Goal: Information Seeking & Learning: Learn about a topic

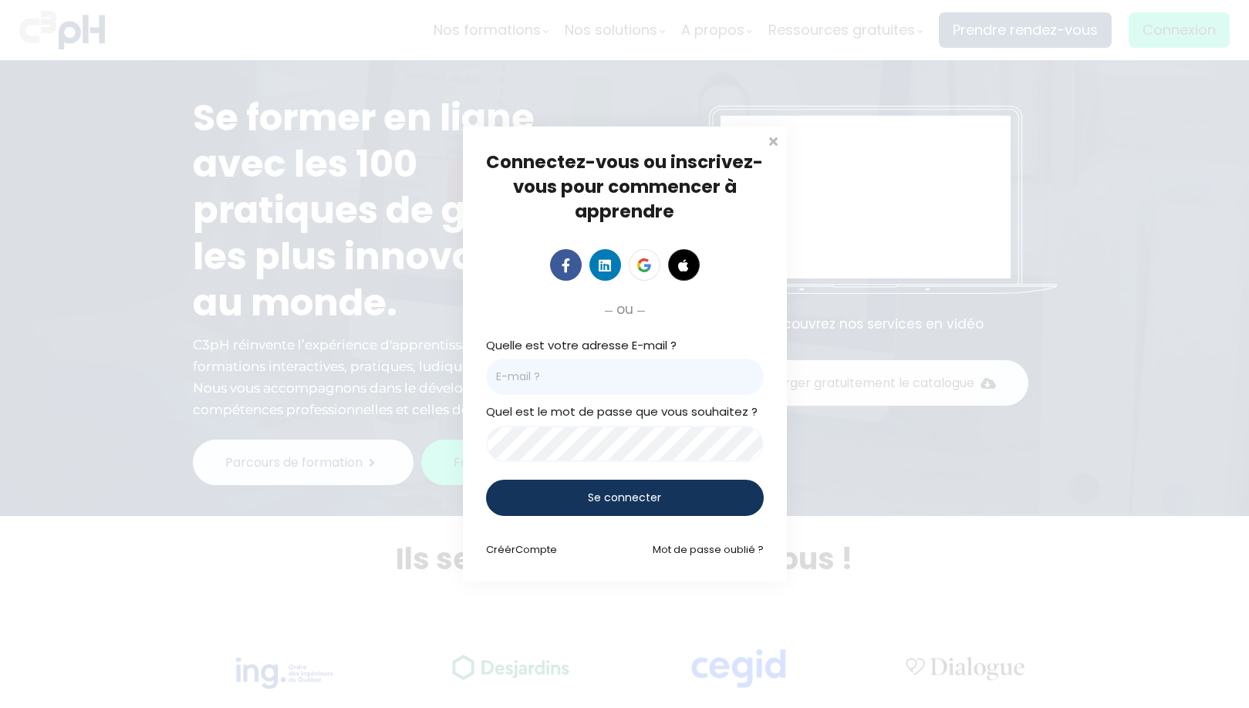
type input "[PERSON_NAME][EMAIL_ADDRESS][DOMAIN_NAME]"
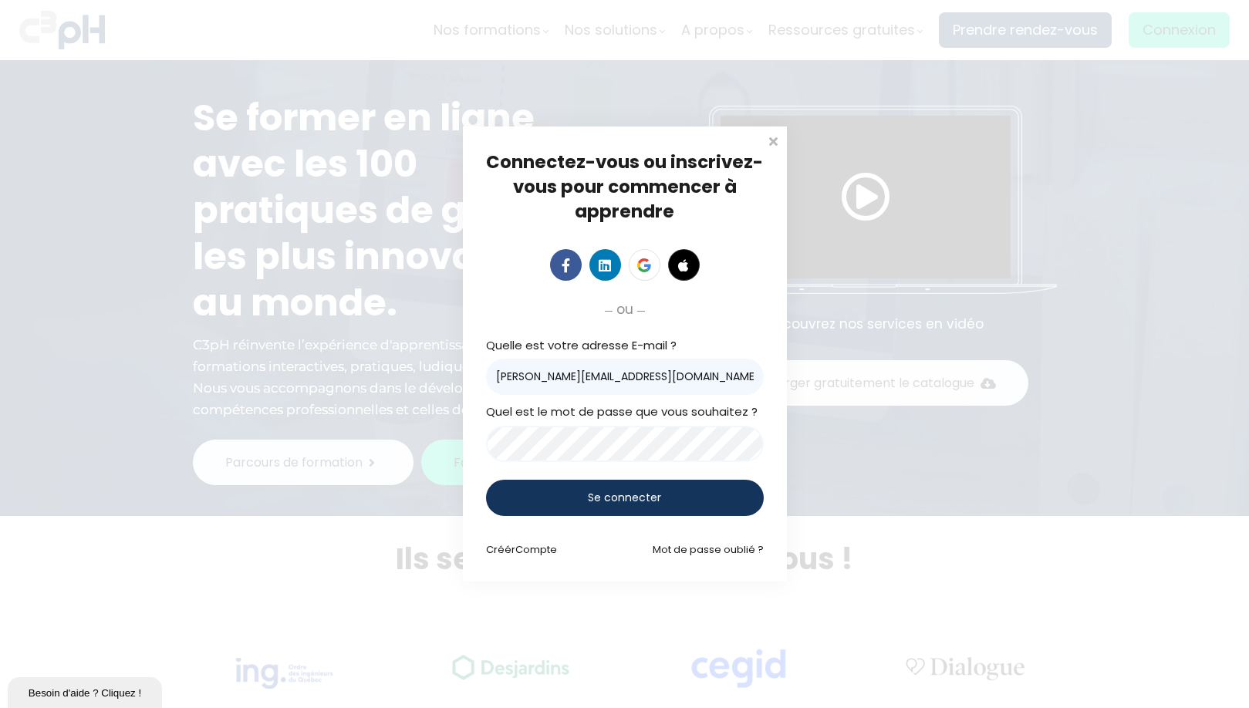
click at [589, 497] on span "Se connecter" at bounding box center [624, 498] width 73 height 16
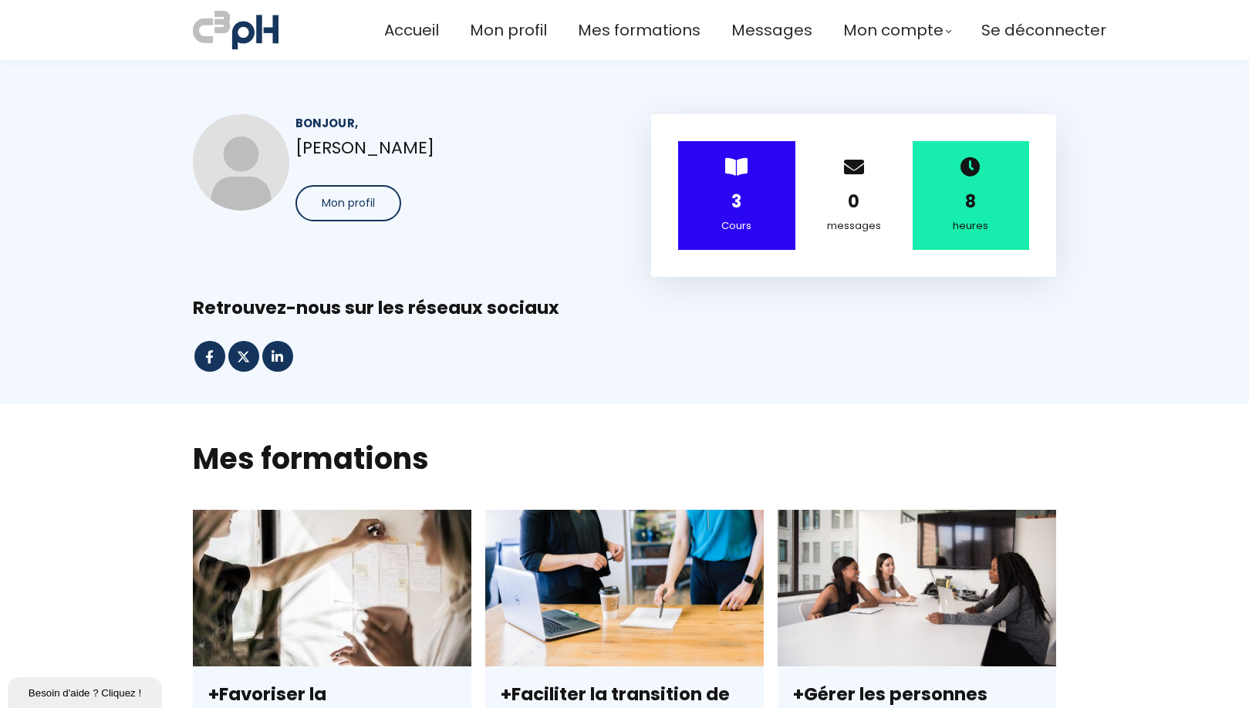
click at [719, 192] on div "3" at bounding box center [737, 201] width 79 height 27
click at [413, 37] on span "Accueil" at bounding box center [411, 30] width 55 height 25
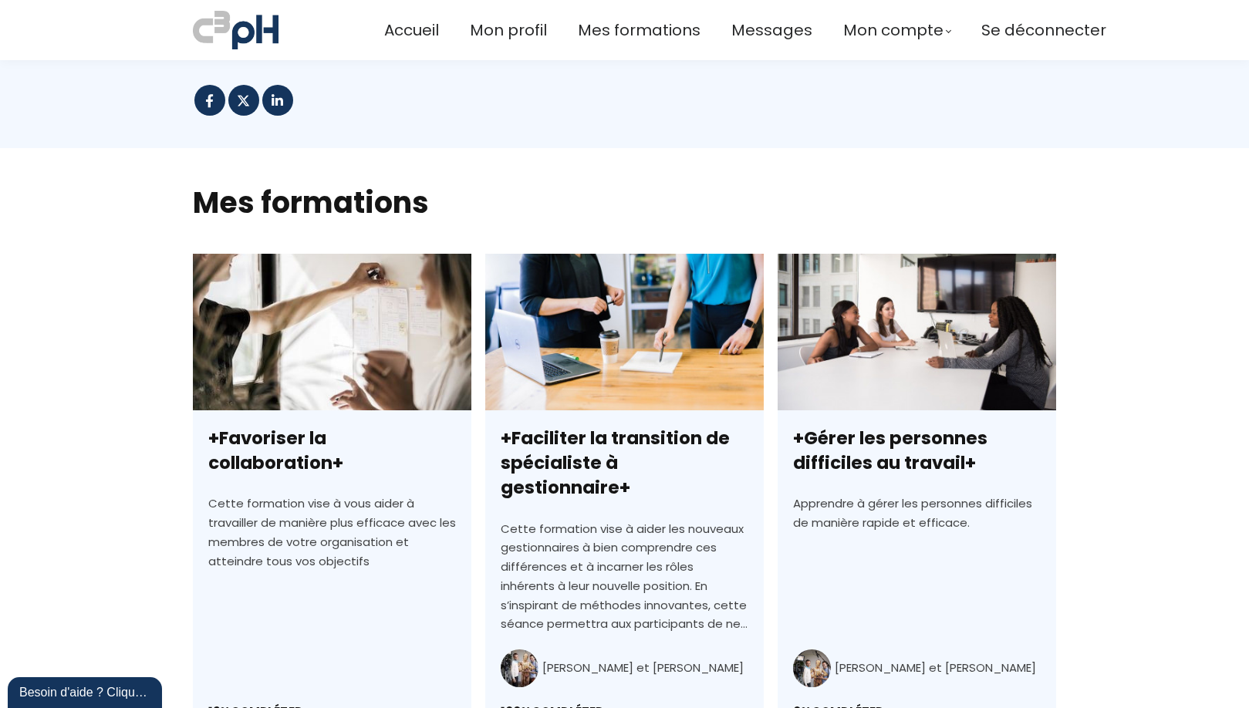
scroll to position [386, 0]
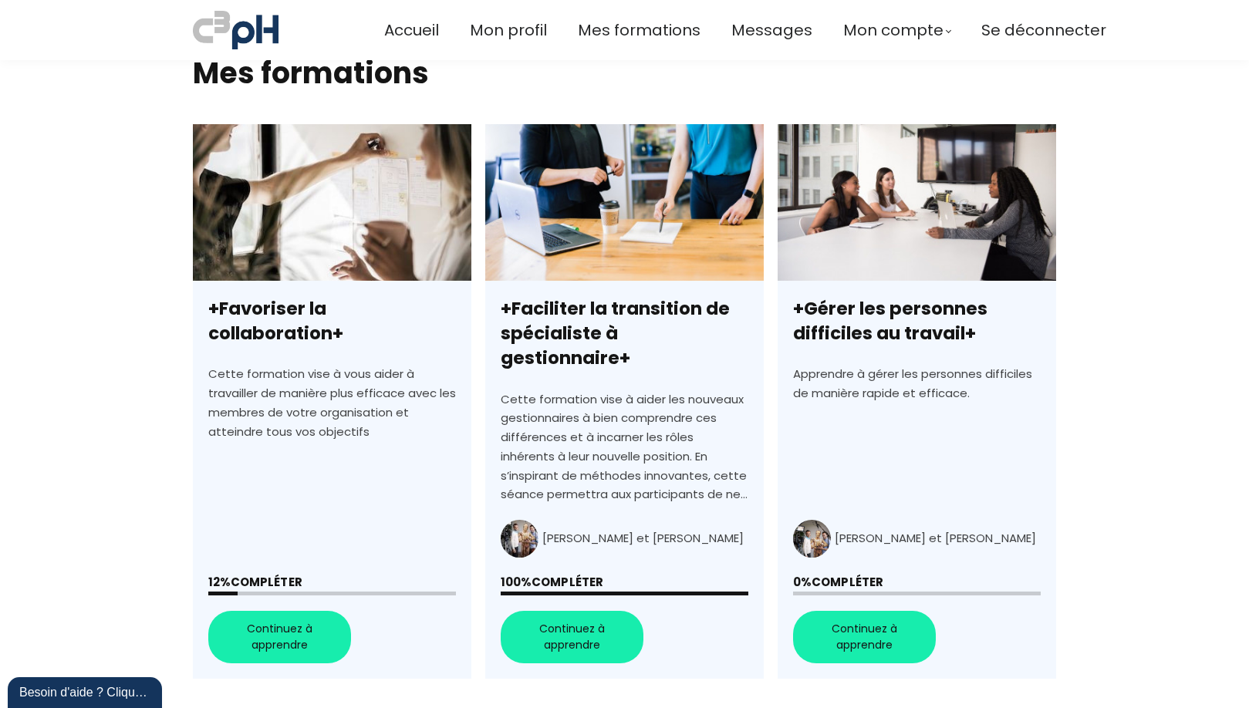
click at [301, 610] on link "+Favoriser la collaboration+" at bounding box center [332, 401] width 279 height 555
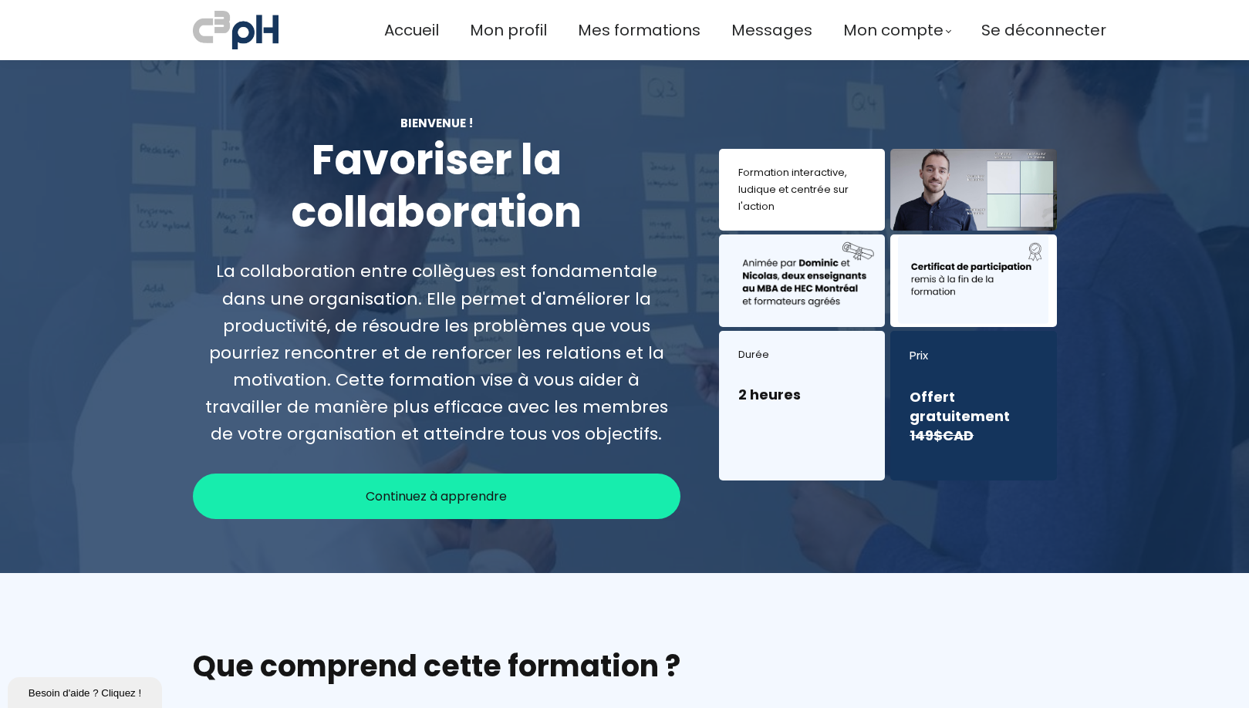
click at [448, 488] on span "Continuez à apprendre" at bounding box center [436, 496] width 141 height 19
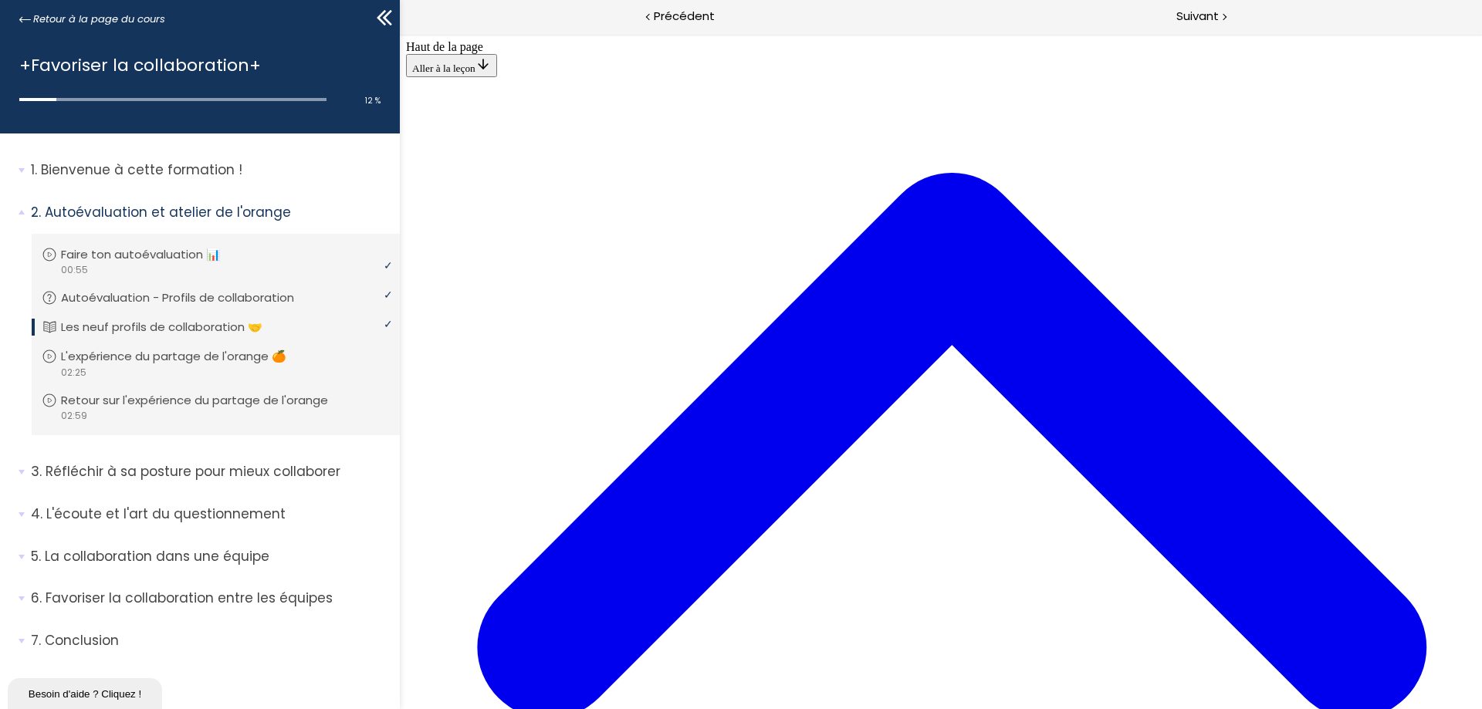
scroll to position [1312, 0]
copy body "Lore ip do sita Conse a el seddo Eiusmod Tempo 1 inc 1 Utl 4 etdolor ma aliquae…"
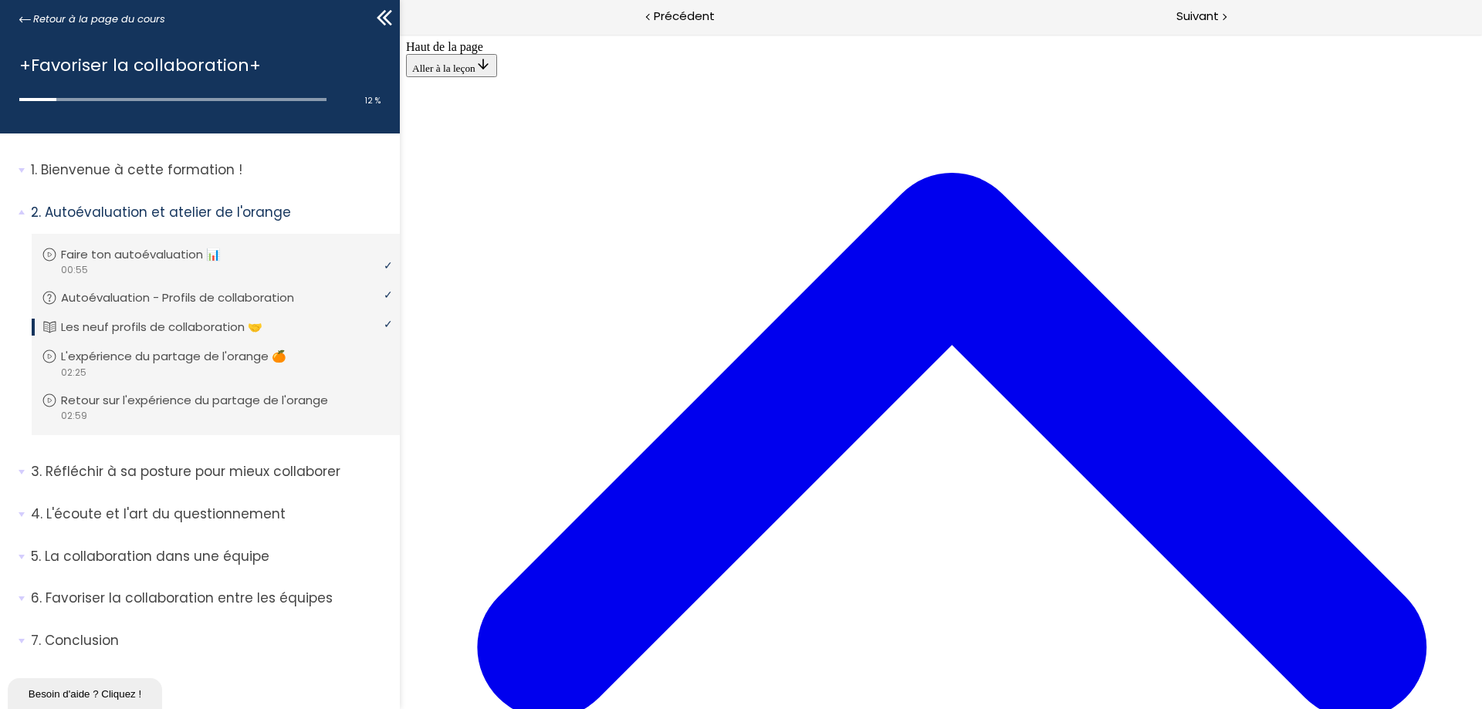
drag, startPoint x: 988, startPoint y: 536, endPoint x: 982, endPoint y: 527, distance: 11.0
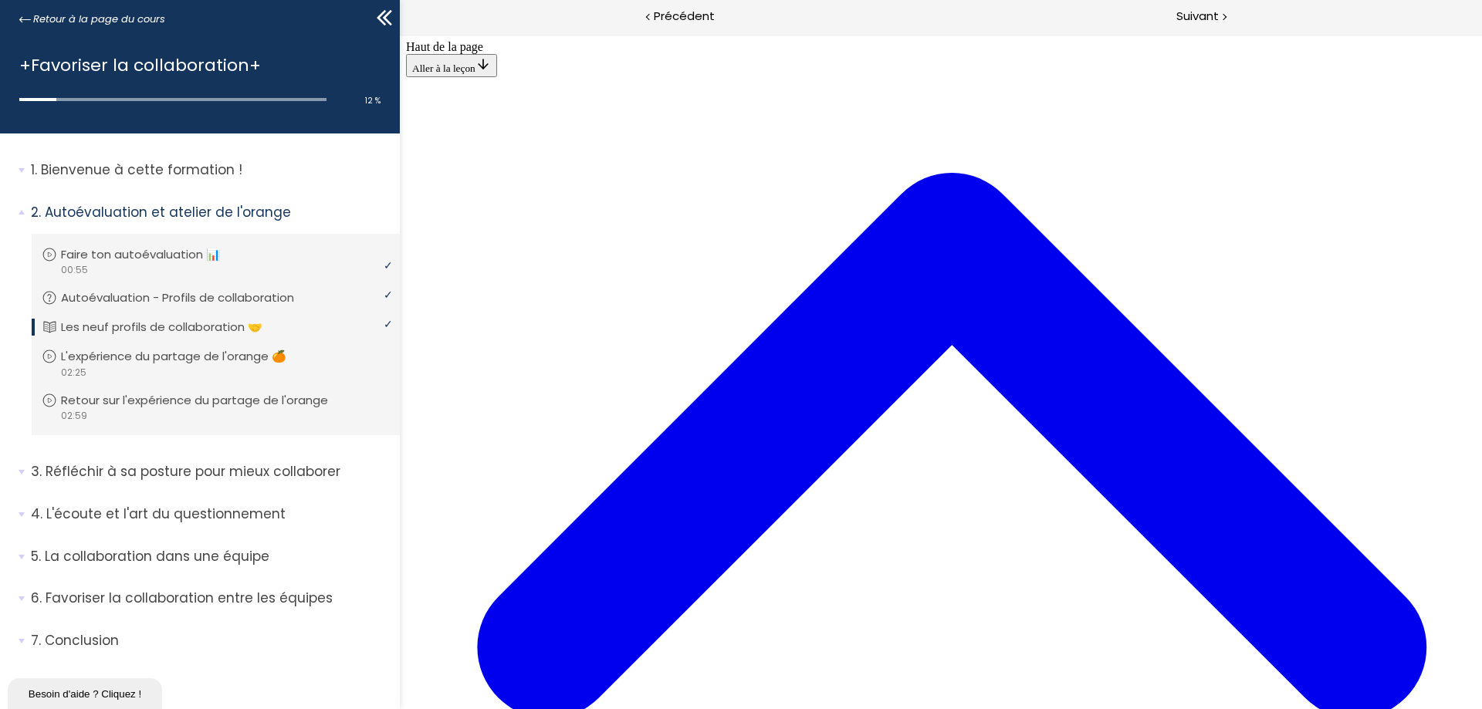
click at [225, 356] on p "L'expérience du partage de l'orange 🍊" at bounding box center [189, 356] width 248 height 17
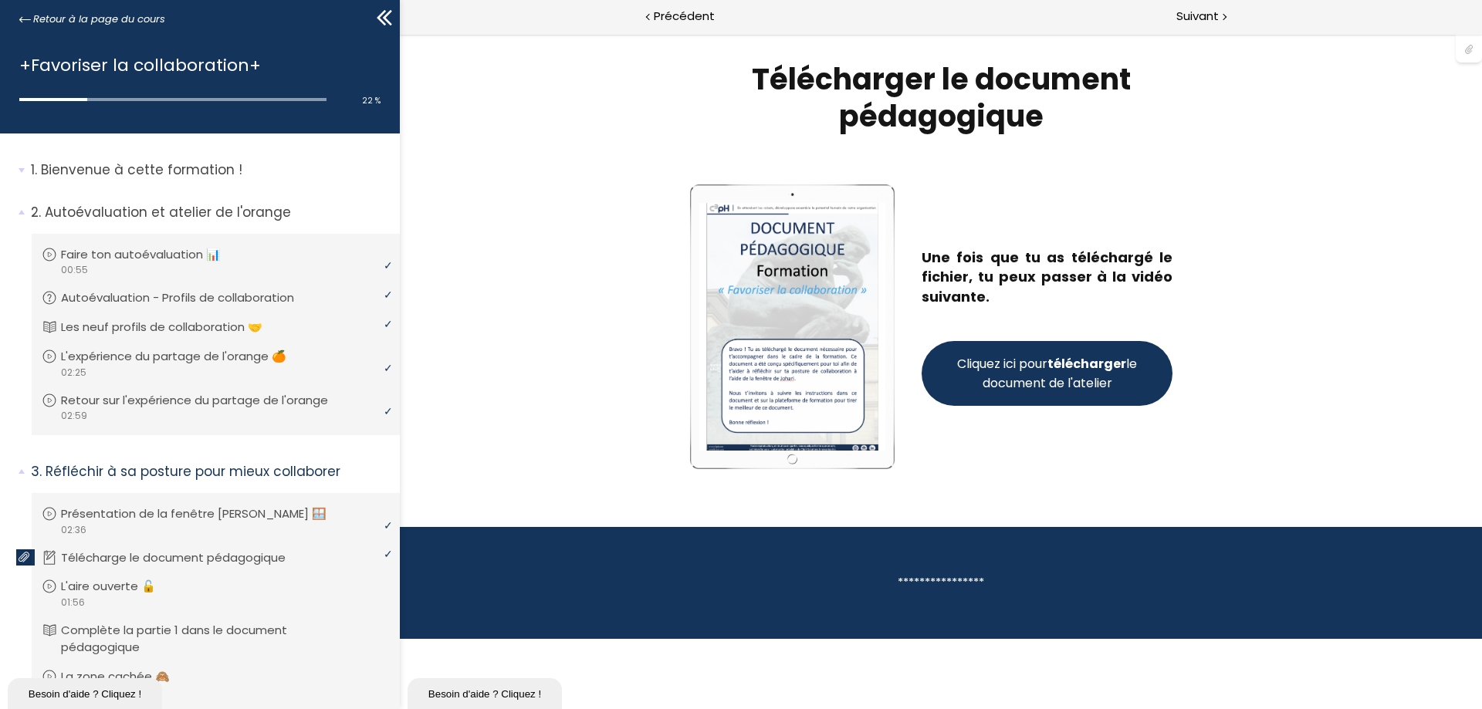
click at [1099, 363] on strong "télécharger" at bounding box center [1086, 364] width 79 height 18
click at [1249, 365] on section "Télécharger le document pédagogique Empty space, drag to resize Write your awes…" at bounding box center [941, 280] width 1082 height 493
click at [69, 600] on span "01:56" at bounding box center [72, 603] width 25 height 14
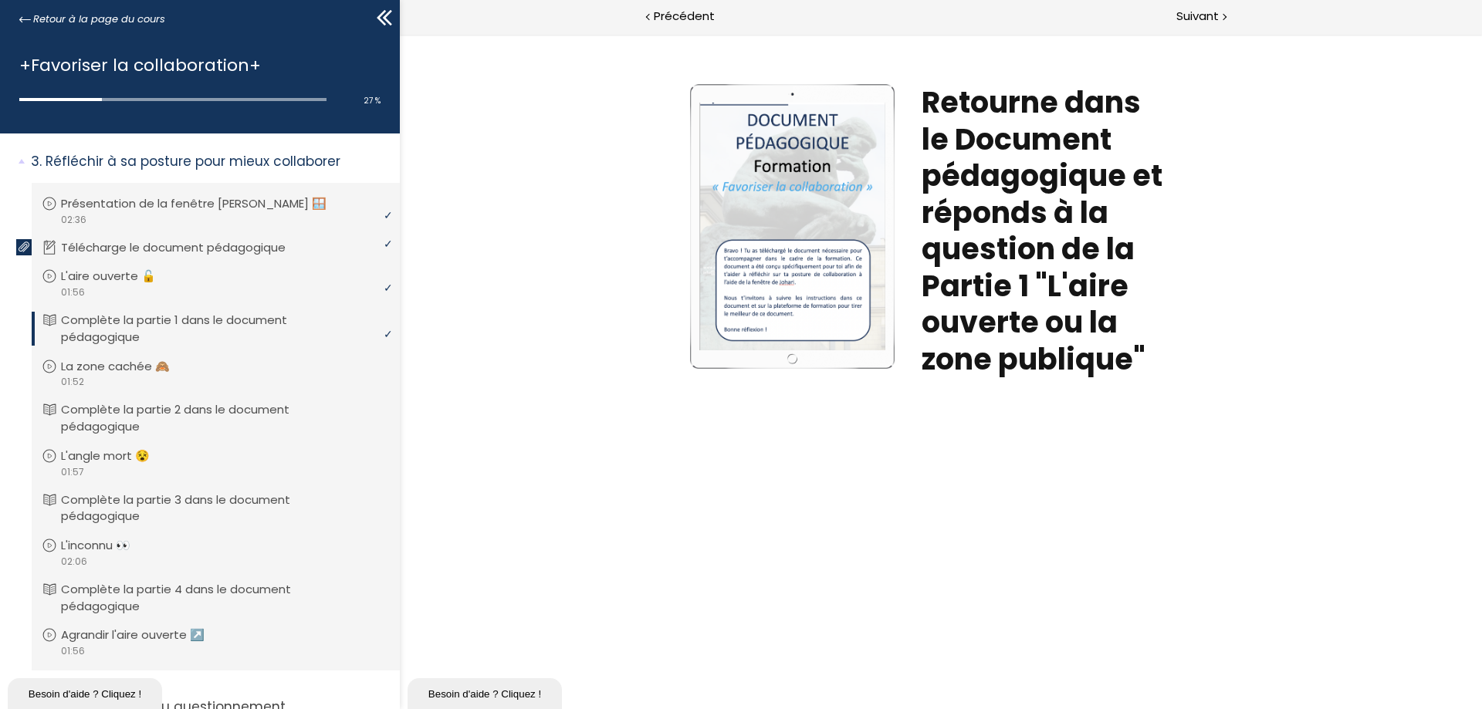
scroll to position [309, 0]
click at [135, 367] on p "La zone cachée 🙈" at bounding box center [131, 368] width 132 height 17
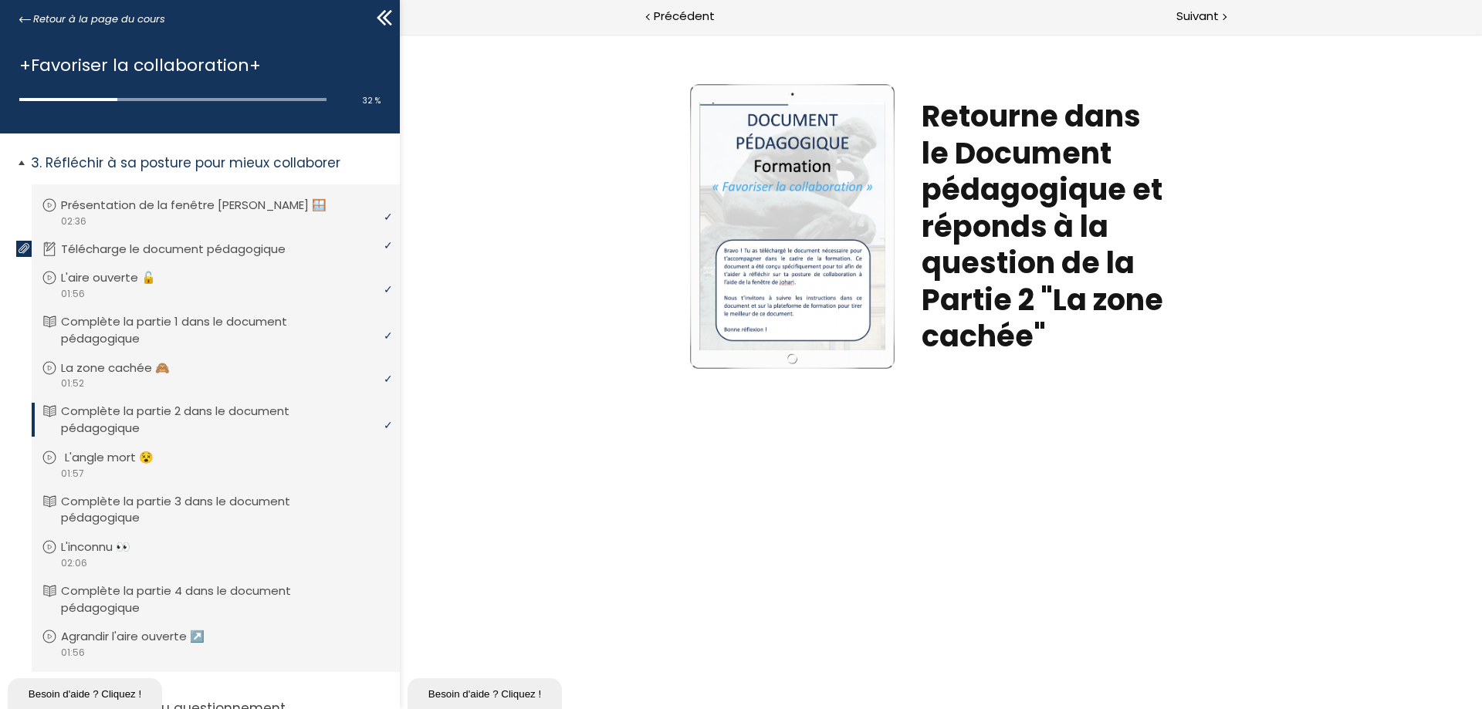
click at [100, 458] on p "L'angle mort 😵" at bounding box center [121, 457] width 112 height 17
click at [103, 549] on p "L'inconnu 👀" at bounding box center [111, 547] width 93 height 17
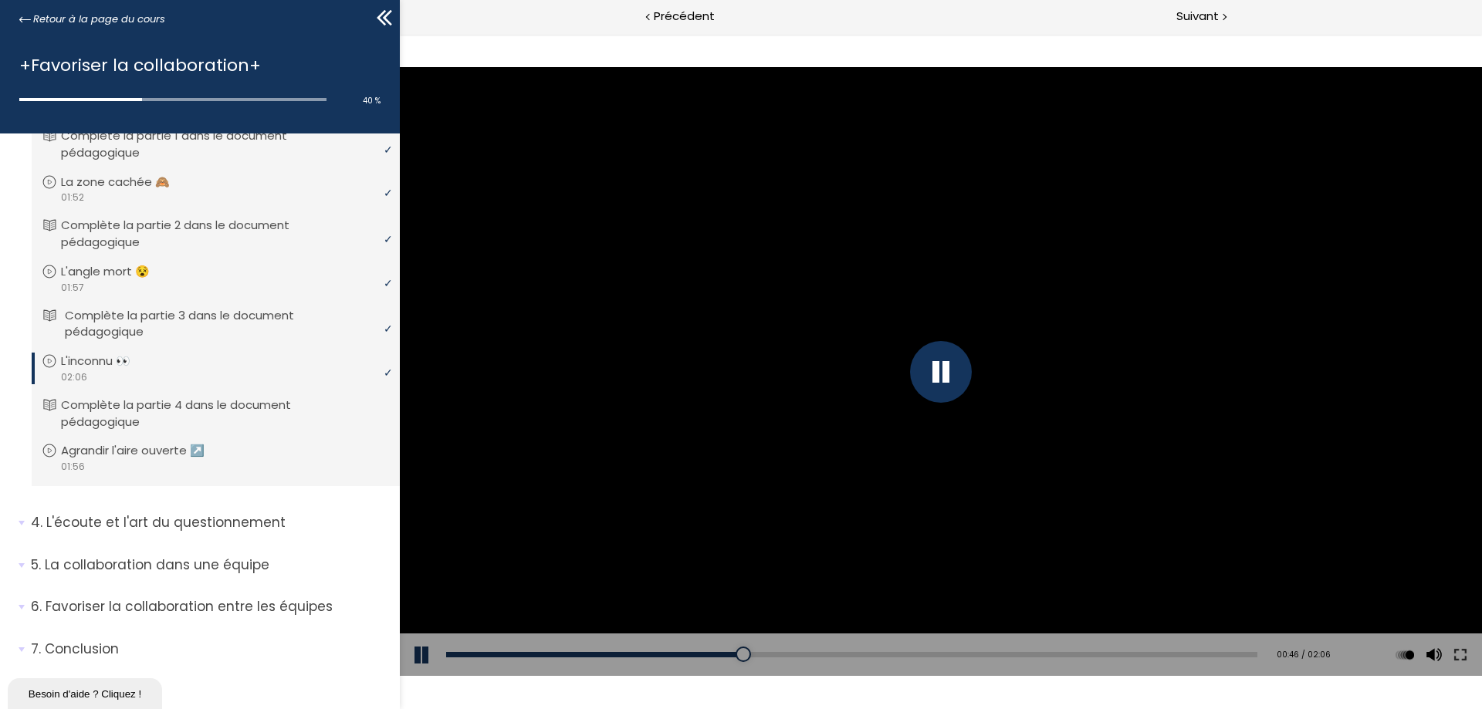
scroll to position [506, 0]
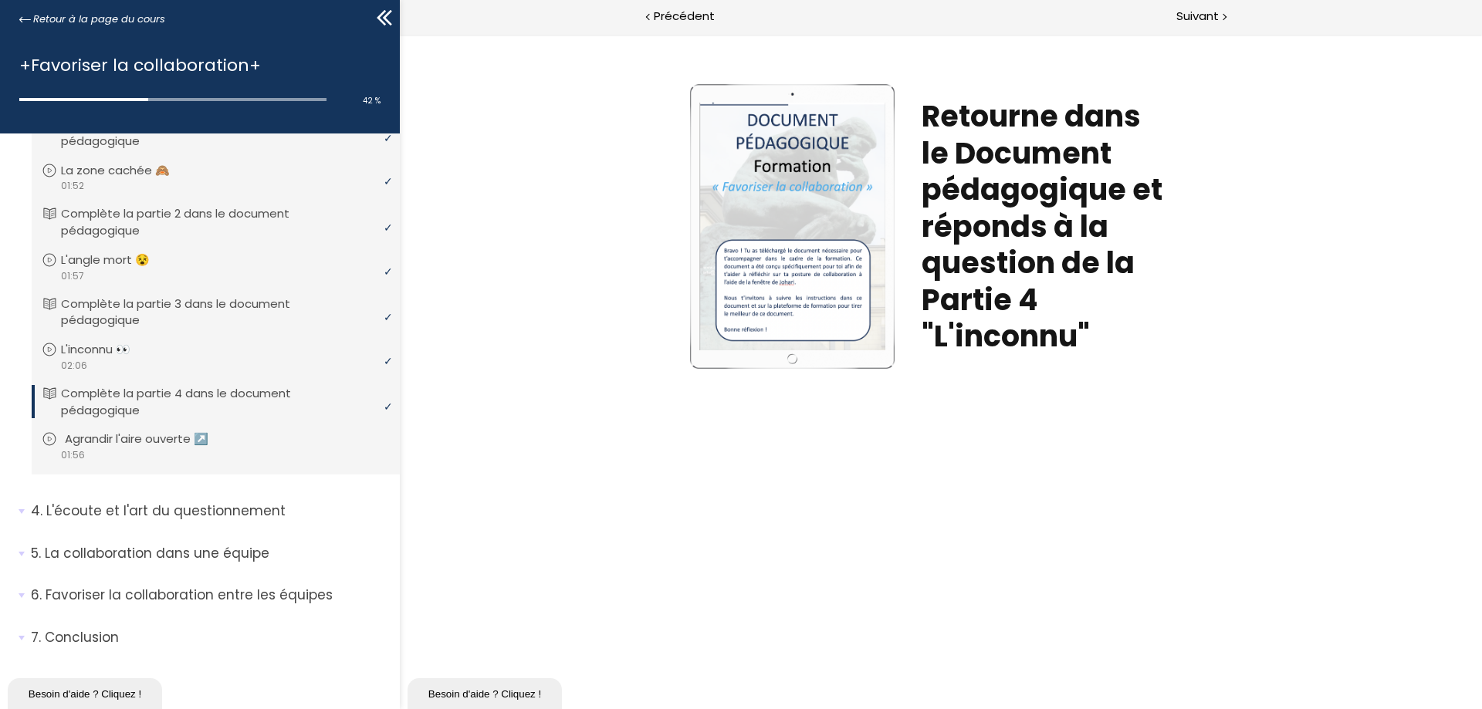
click at [118, 454] on div "video 01:56" at bounding box center [214, 455] width 344 height 15
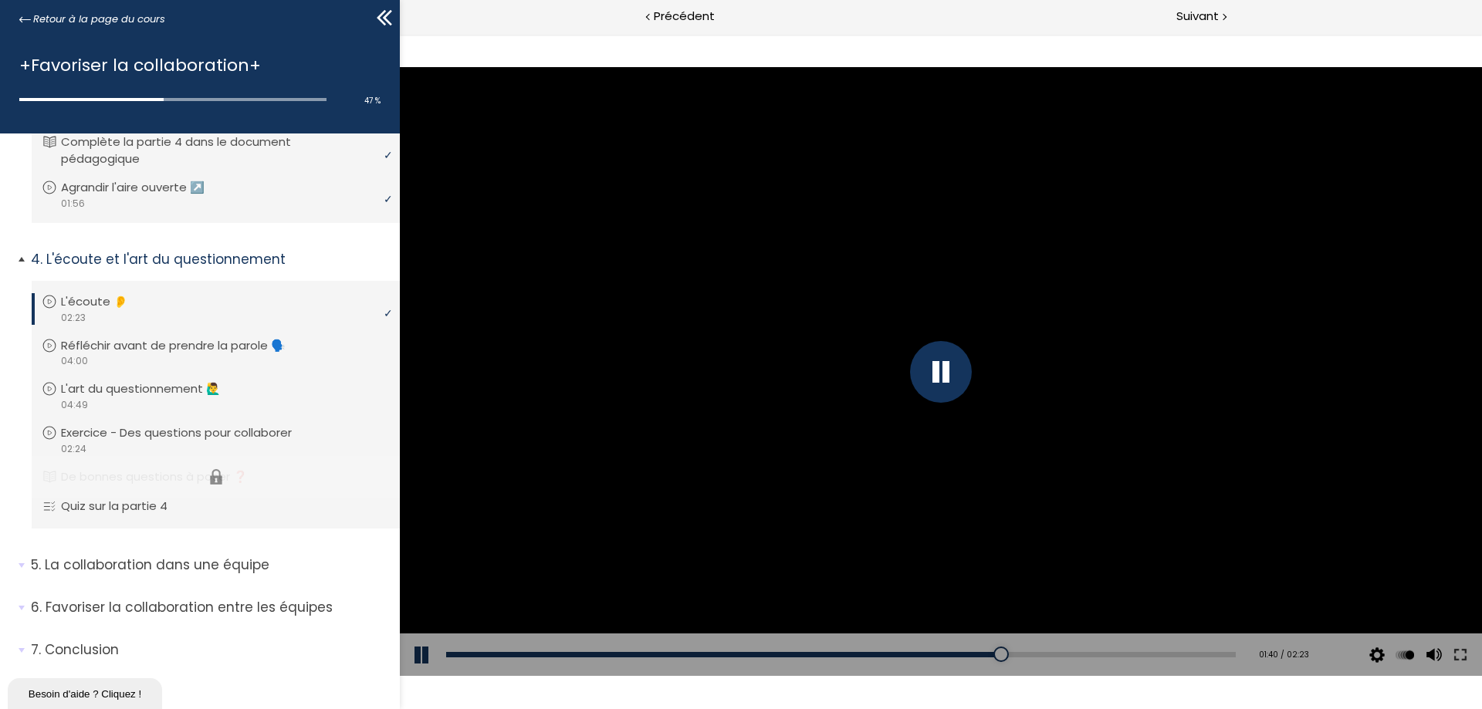
scroll to position [769, 0]
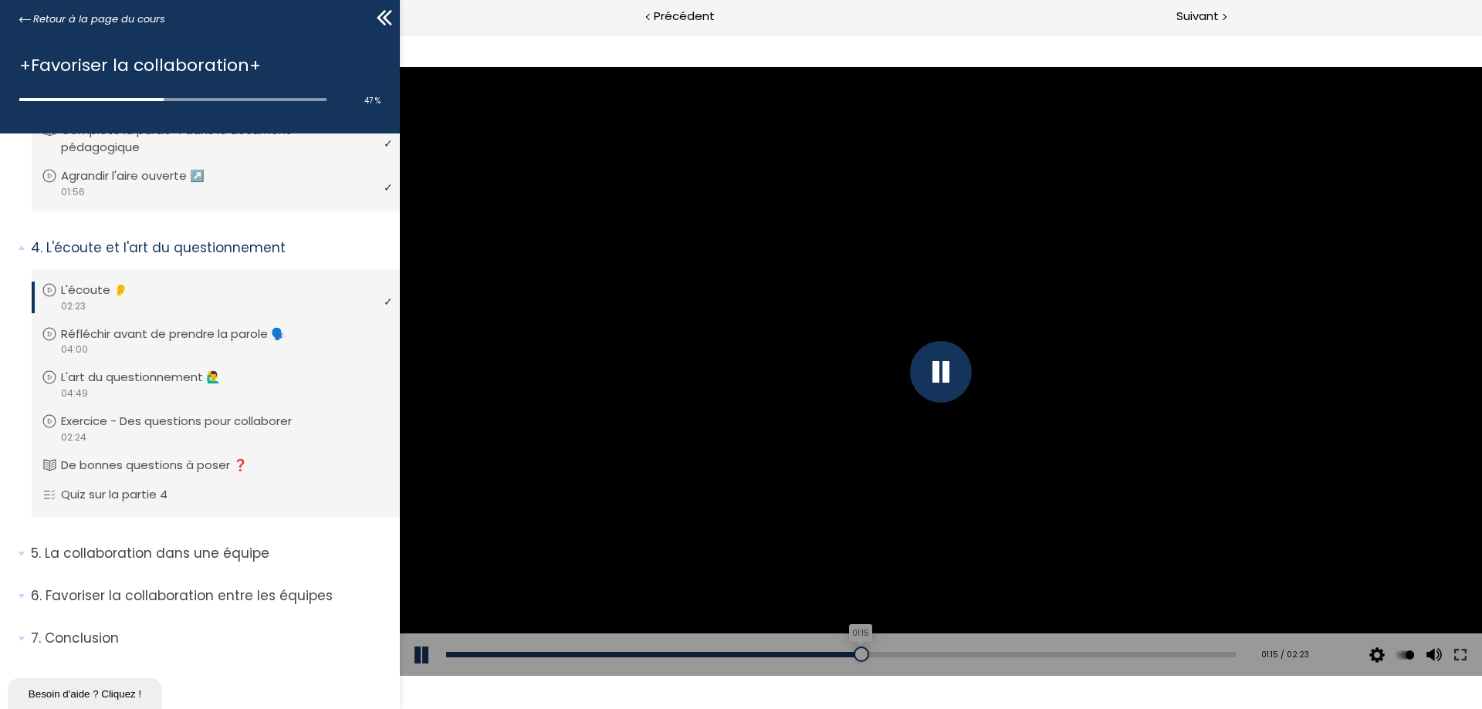
click at [855, 654] on div "01:15" at bounding box center [840, 654] width 789 height 5
click at [1029, 650] on div "Add chapter 01:47" at bounding box center [840, 655] width 789 height 43
click at [1096, 655] on div "02:00" at bounding box center [840, 654] width 789 height 5
click at [177, 328] on p "Réfléchir avant de prendre la parole 🗣️" at bounding box center [189, 334] width 248 height 17
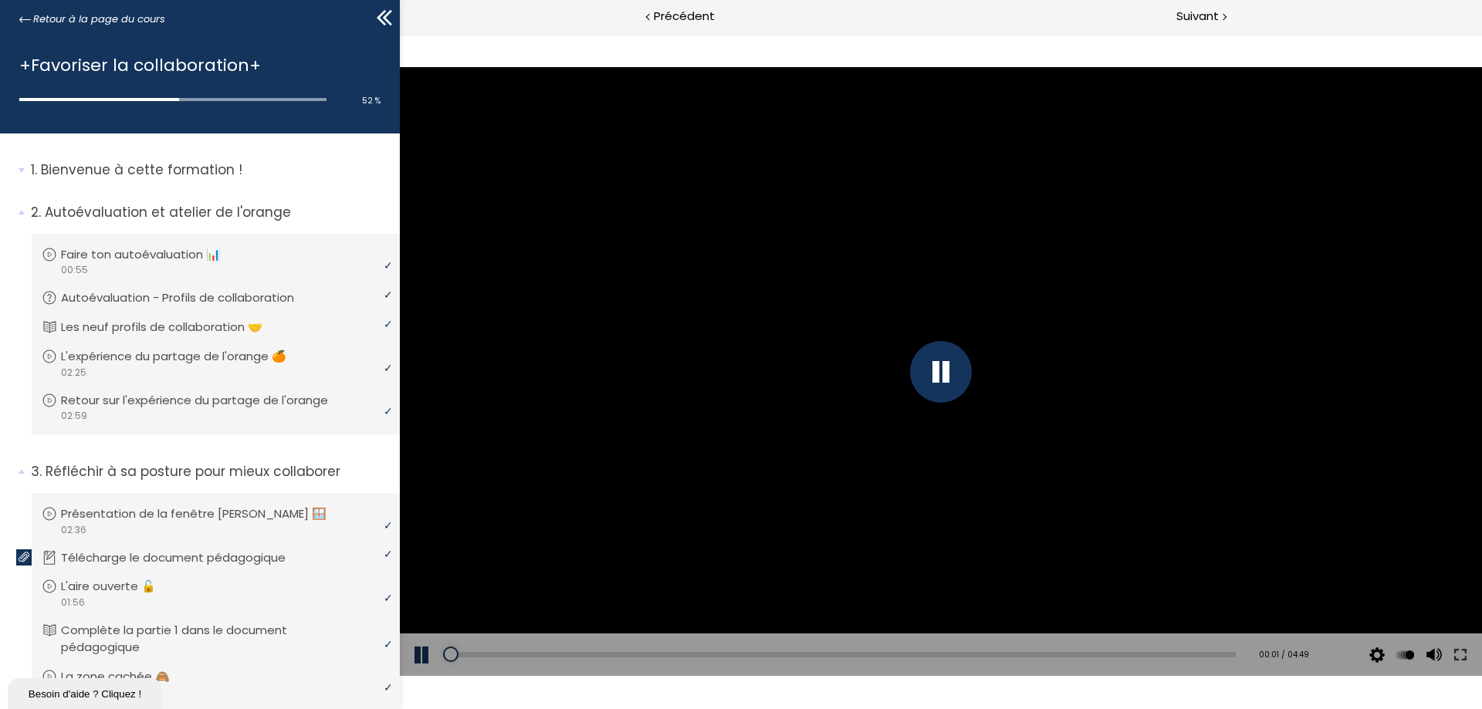
scroll to position [769, 0]
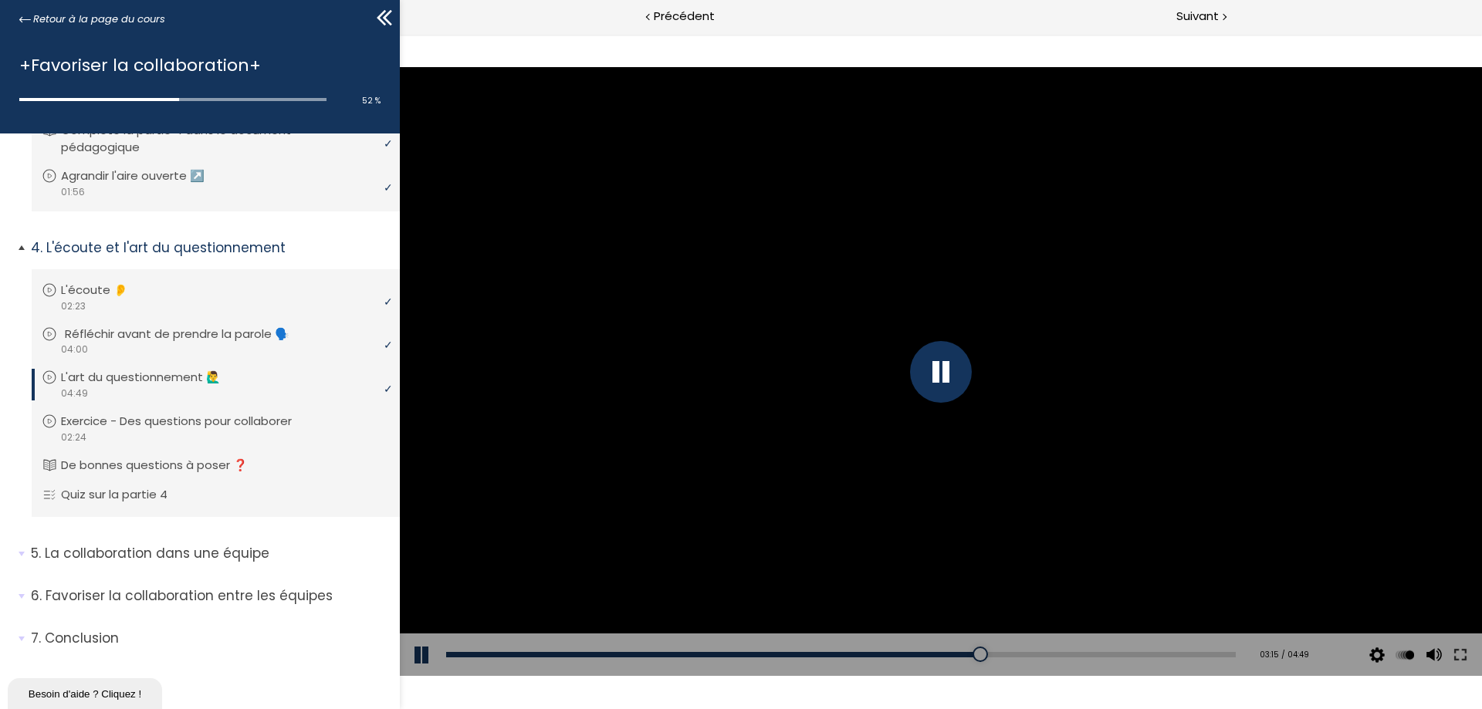
click at [178, 338] on p "Réfléchir avant de prendre la parole 🗣️" at bounding box center [189, 334] width 248 height 17
